Goal: Task Accomplishment & Management: Manage account settings

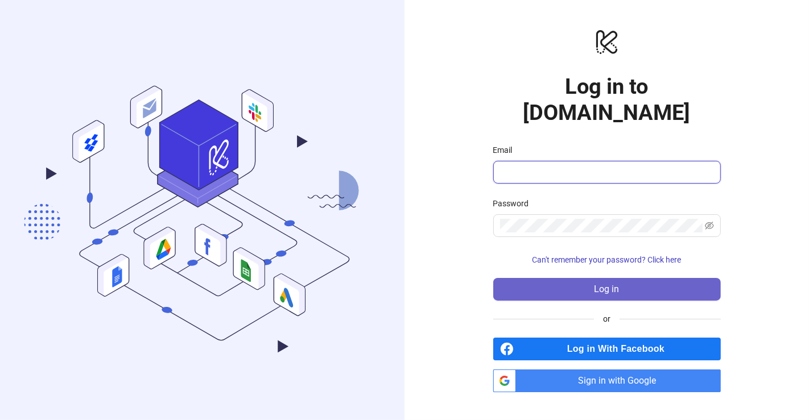
type input "**********"
click at [592, 278] on button "Log in" at bounding box center [607, 289] width 228 height 23
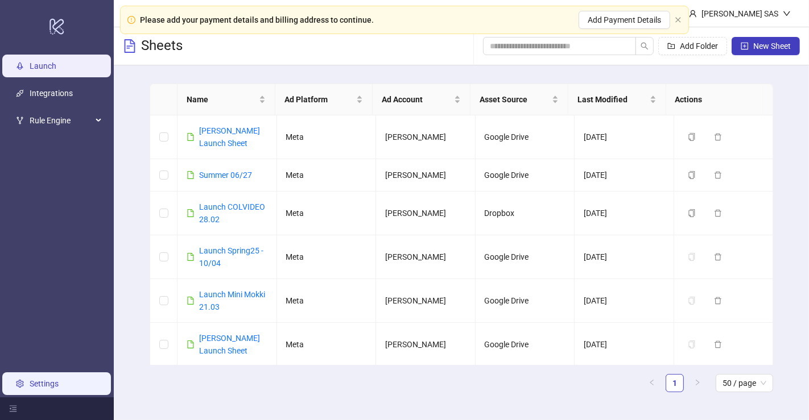
click at [51, 389] on link "Settings" at bounding box center [44, 384] width 29 height 9
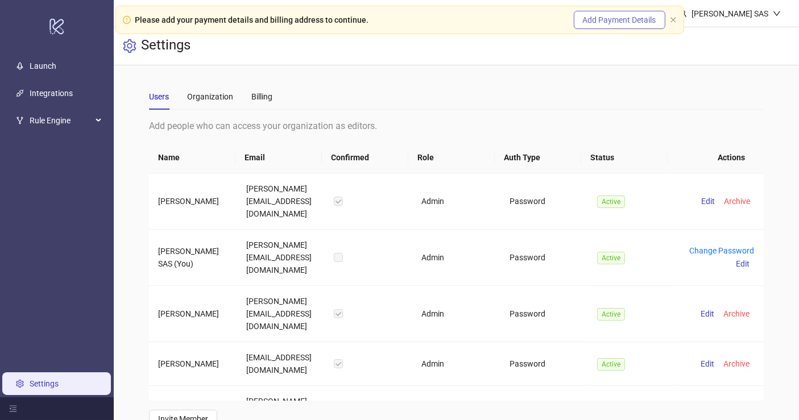
click at [630, 27] on button "Add Payment Details" at bounding box center [620, 20] width 92 height 18
click at [267, 98] on div "Billing" at bounding box center [261, 96] width 21 height 13
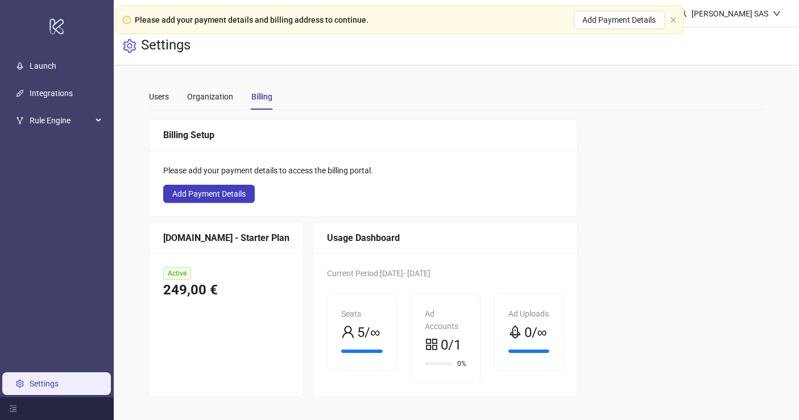
scroll to position [3, 0]
click at [189, 272] on span "Active" at bounding box center [177, 273] width 28 height 13
click at [59, 381] on link "Settings" at bounding box center [44, 384] width 29 height 9
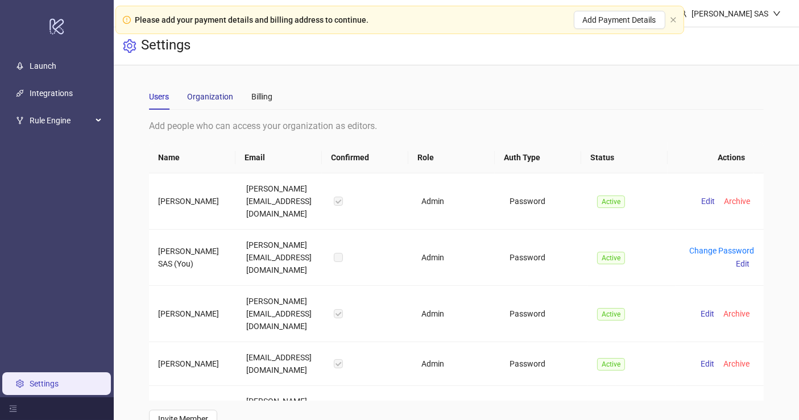
click at [208, 95] on div "Organization" at bounding box center [210, 96] width 46 height 13
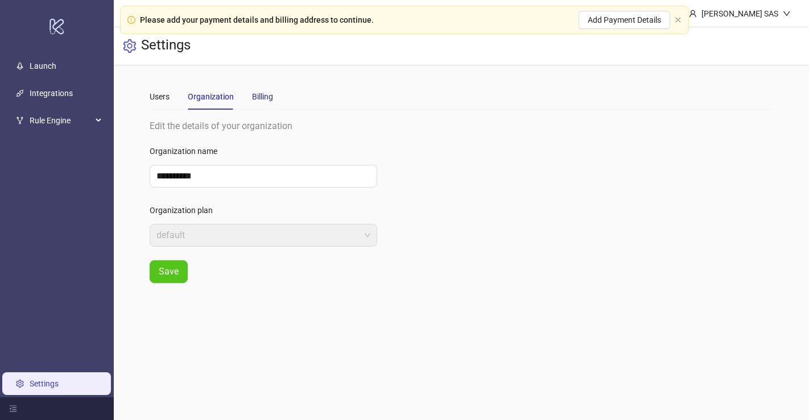
click at [257, 92] on div "Billing" at bounding box center [262, 96] width 21 height 13
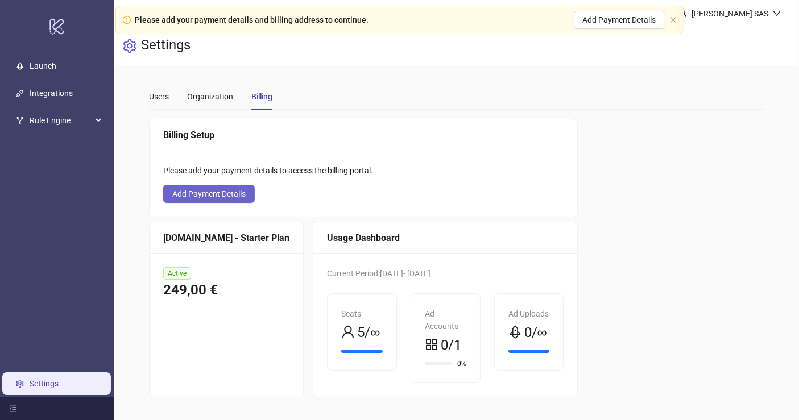
click at [201, 190] on span "Add Payment Details" at bounding box center [208, 193] width 73 height 9
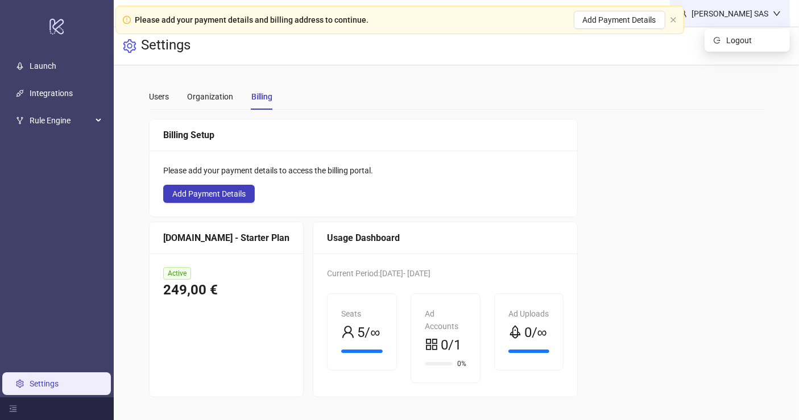
click at [746, 17] on div "[PERSON_NAME] SAS" at bounding box center [730, 13] width 86 height 13
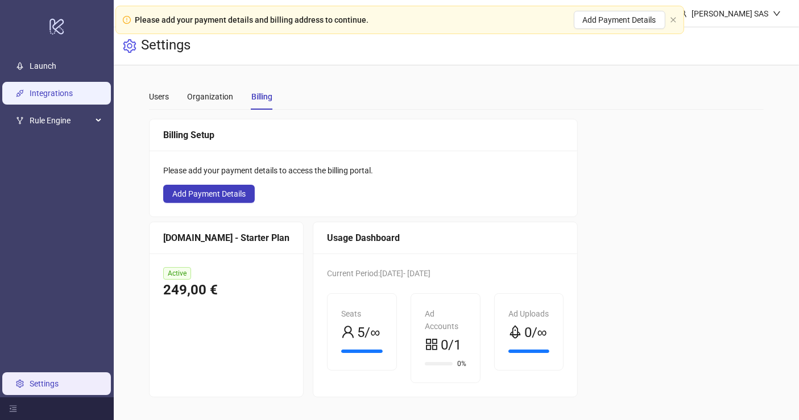
click at [55, 93] on link "Integrations" at bounding box center [51, 93] width 43 height 9
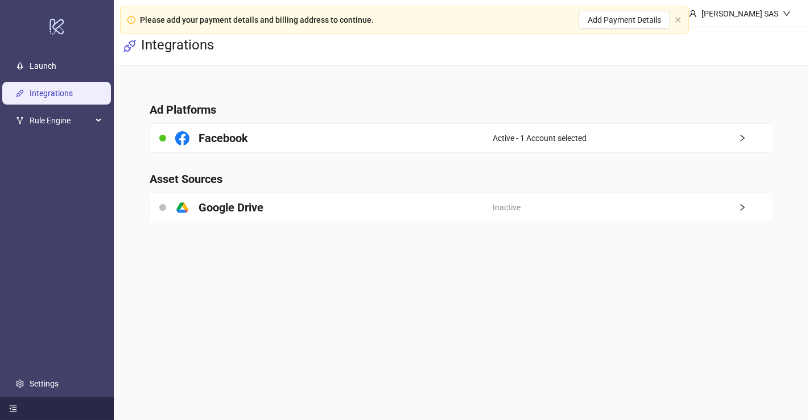
click at [16, 409] on icon "menu-fold" at bounding box center [13, 409] width 7 height 6
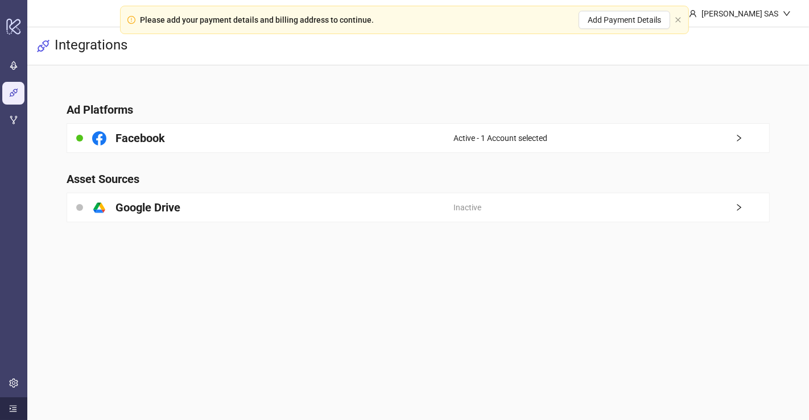
click at [16, 409] on icon "menu-unfold" at bounding box center [13, 409] width 7 height 6
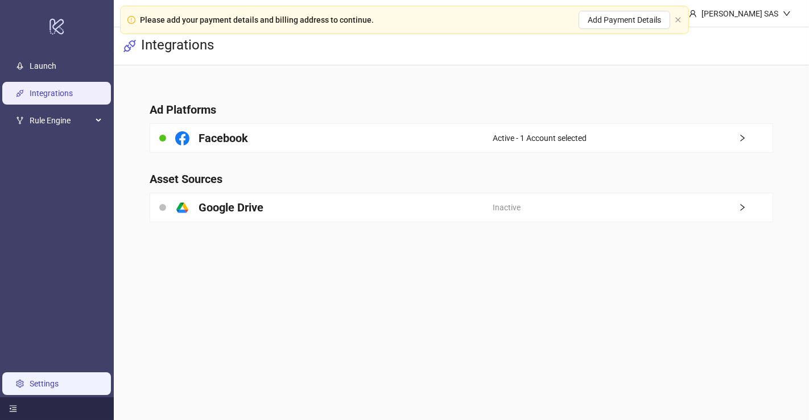
click at [35, 386] on link "Settings" at bounding box center [44, 384] width 29 height 9
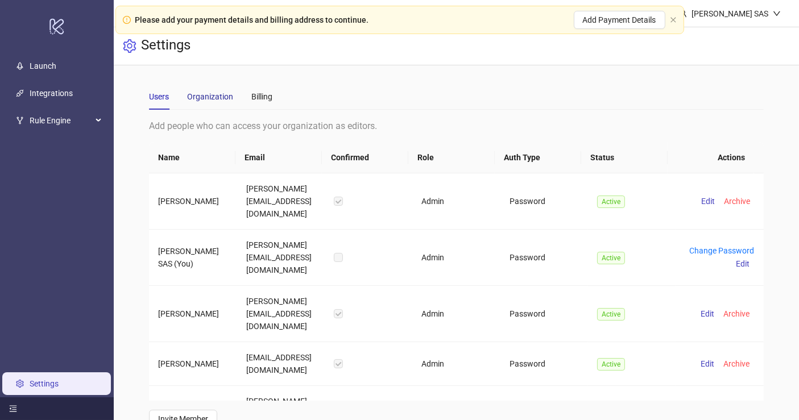
click at [213, 98] on div "Organization" at bounding box center [210, 96] width 46 height 13
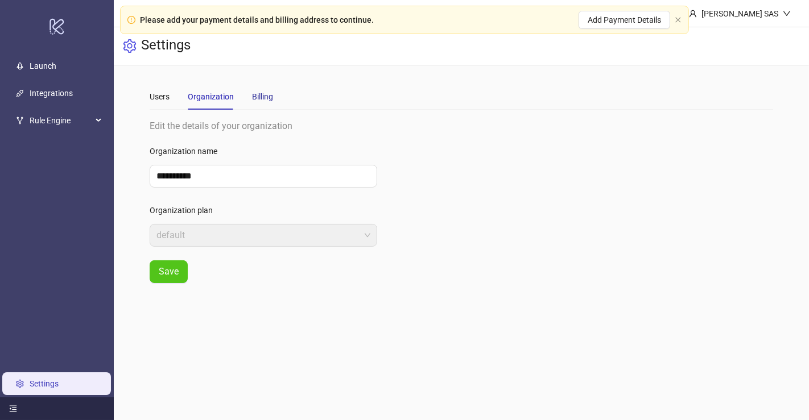
click at [260, 92] on div "Billing" at bounding box center [262, 96] width 21 height 13
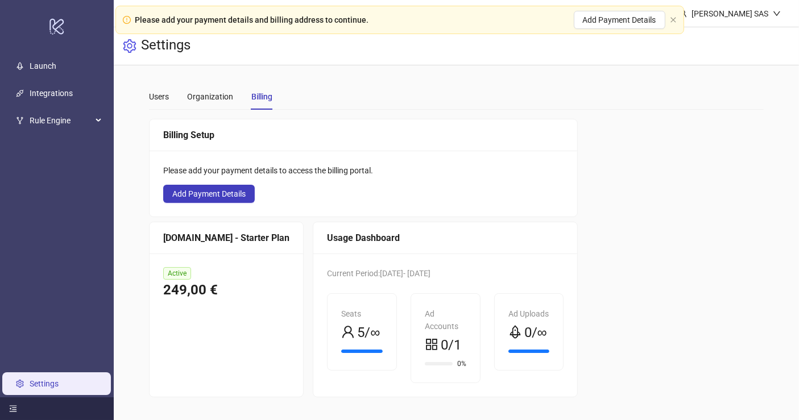
scroll to position [3, 0]
